Goal: Transaction & Acquisition: Subscribe to service/newsletter

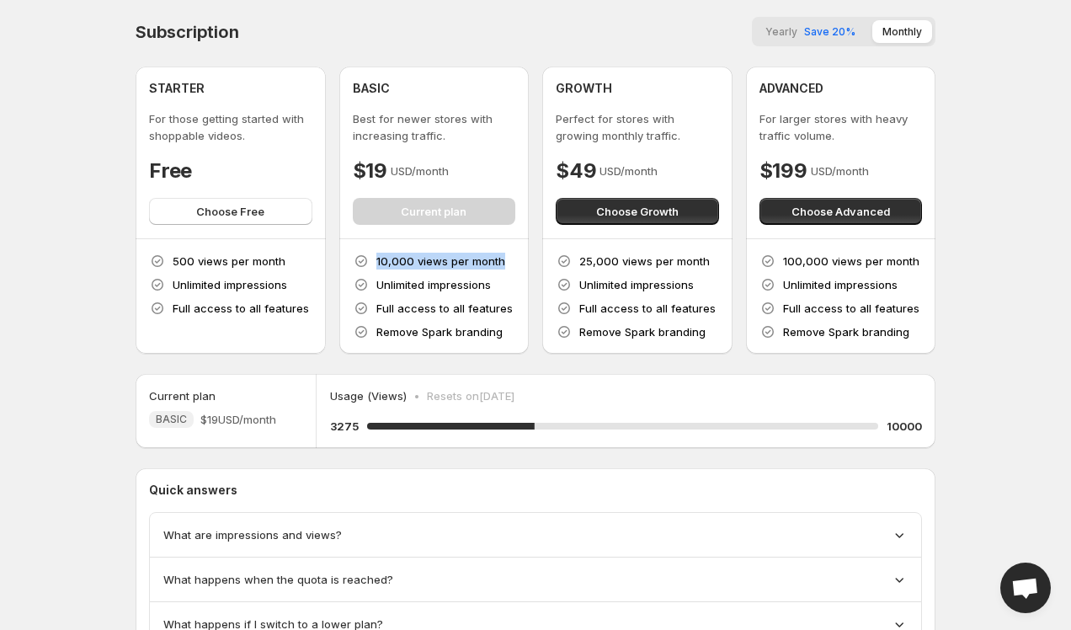
drag, startPoint x: 374, startPoint y: 265, endPoint x: 498, endPoint y: 259, distance: 123.9
click at [498, 260] on div "10,000 views per month" at bounding box center [429, 261] width 152 height 17
drag, startPoint x: 376, startPoint y: 261, endPoint x: 487, endPoint y: 261, distance: 110.3
click at [470, 261] on p "10,000 views per month" at bounding box center [440, 261] width 129 height 17
click at [487, 261] on p "10,000 views per month" at bounding box center [440, 261] width 129 height 17
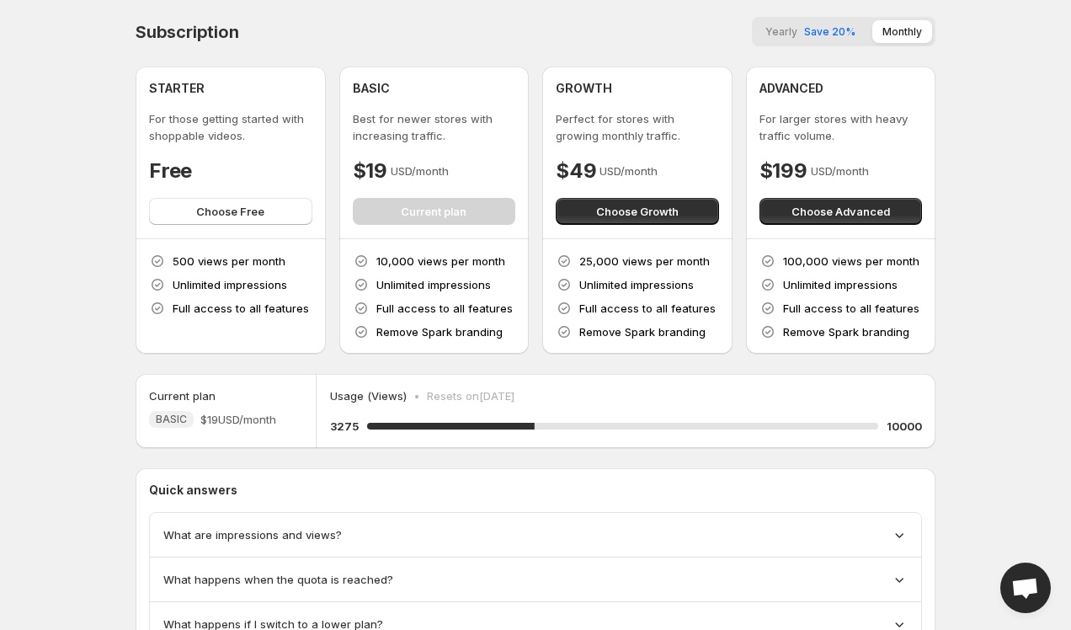
click at [493, 261] on p "10,000 views per month" at bounding box center [440, 261] width 129 height 17
drag, startPoint x: 506, startPoint y: 261, endPoint x: 377, endPoint y: 263, distance: 128.8
click at [377, 263] on div "10,000 views per month Unlimited impressions Full access to all features Remove…" at bounding box center [434, 297] width 163 height 88
click at [747, 72] on div "ADVANCED For larger stores with heavy traffic volume. $199 USD/month Choose Adv…" at bounding box center [841, 153] width 190 height 172
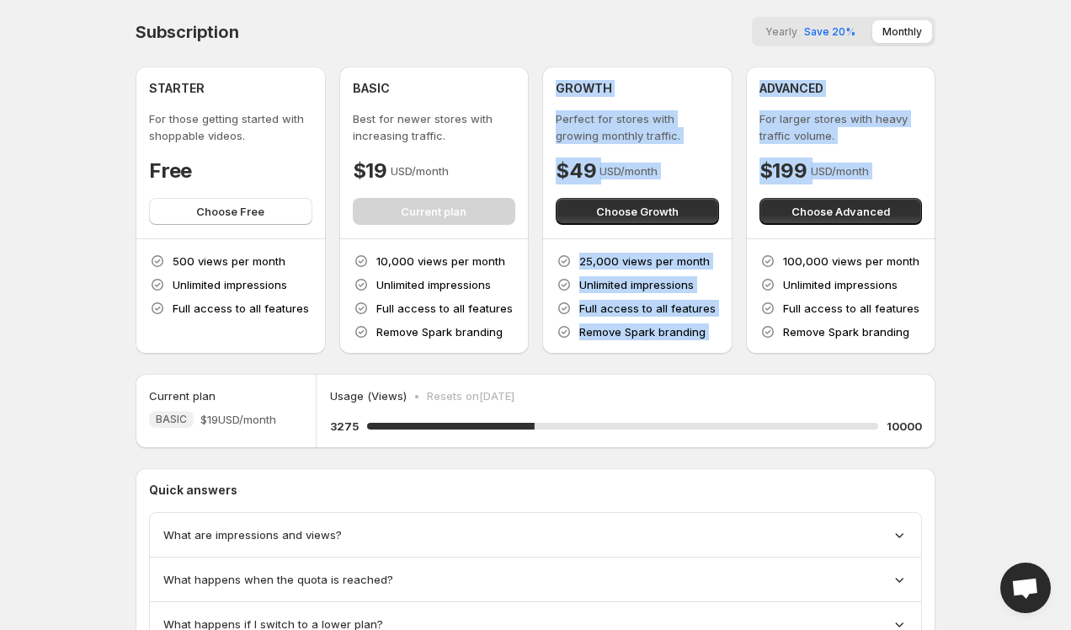
drag, startPoint x: 733, startPoint y: 67, endPoint x: 749, endPoint y: 201, distance: 134.9
click at [750, 201] on div "STARTER For those getting started with shoppable videos. Free Choose Free 500 v…" at bounding box center [536, 210] width 800 height 287
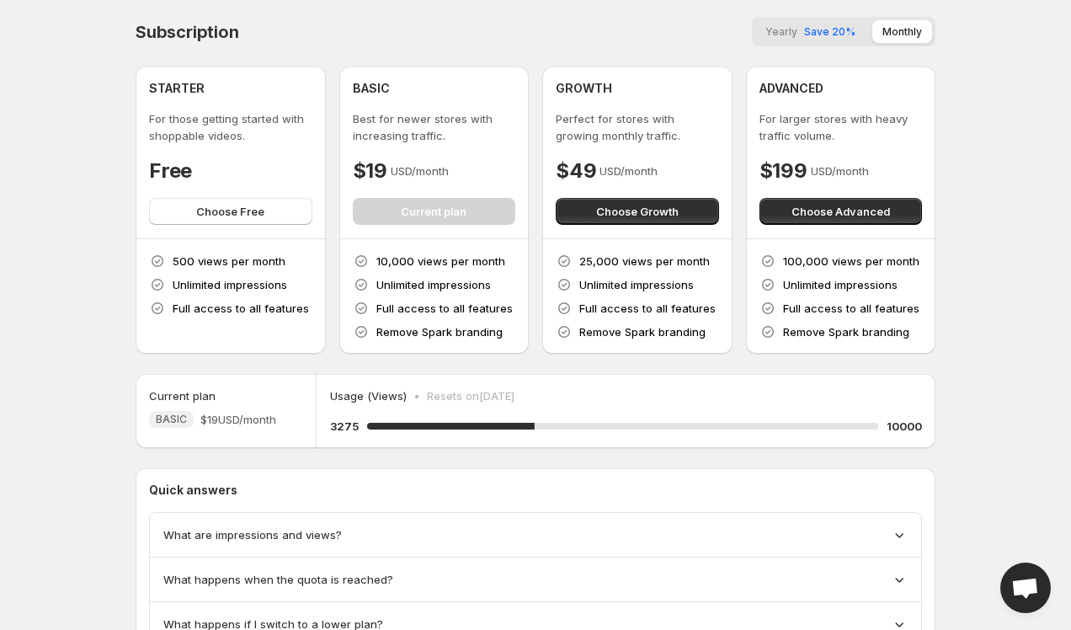
click at [741, 208] on div "STARTER For those getting started with shoppable videos. Free Choose Free 500 v…" at bounding box center [536, 210] width 800 height 287
